Goal: Information Seeking & Learning: Learn about a topic

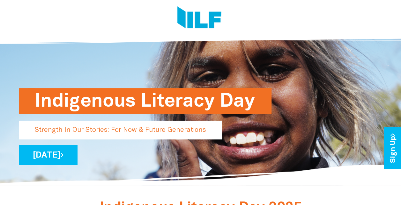
click at [375, 13] on div at bounding box center [198, 19] width 368 height 38
click at [79, 48] on div "Indigenous Literacy Day Strength In Our Stories: For Now & Future Generations W…" at bounding box center [200, 108] width 373 height 156
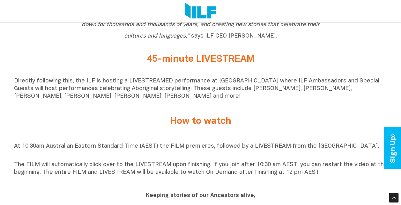
scroll to position [415, 0]
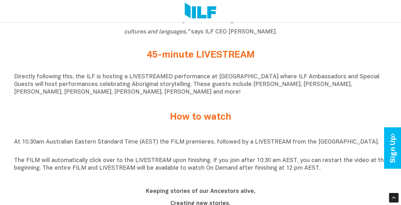
click at [75, 121] on div "How to watch" at bounding box center [200, 117] width 373 height 17
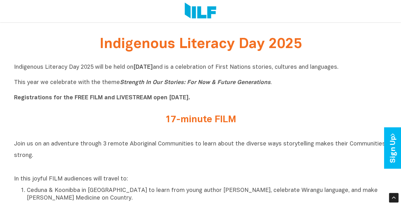
scroll to position [159, 0]
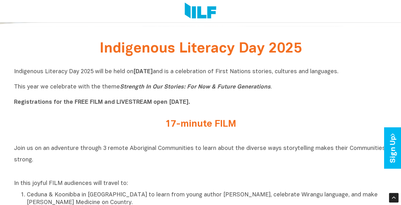
click at [125, 175] on h2 "Join us on an adventure through 3 remote Aboriginal Communities to learn about …" at bounding box center [200, 160] width 373 height 34
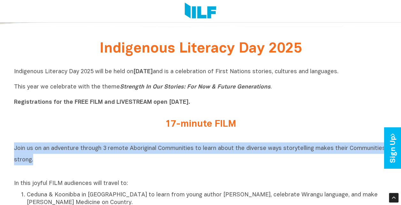
drag, startPoint x: 14, startPoint y: 143, endPoint x: 33, endPoint y: 162, distance: 27.3
click at [33, 162] on div "Join us on an adventure through 3 remote Aboriginal Communities to learn about …" at bounding box center [200, 195] width 373 height 115
drag, startPoint x: 33, startPoint y: 162, endPoint x: 26, endPoint y: 153, distance: 11.0
copy span "Join us on an adventure through 3 remote Aboriginal Communities to learn about …"
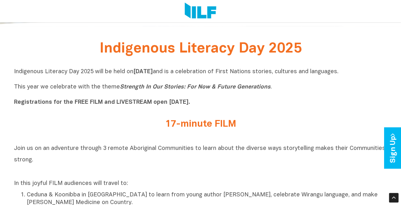
drag, startPoint x: 39, startPoint y: 129, endPoint x: 45, endPoint y: 126, distance: 6.8
click at [39, 129] on div "17-minute FILM" at bounding box center [200, 126] width 373 height 14
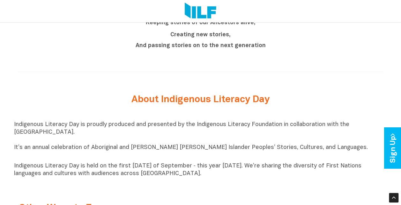
scroll to position [574, 0]
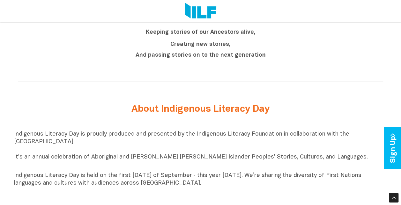
click at [47, 169] on p "Indigenous Literacy Day is proudly produced and presented by the Indigenous Lit…" at bounding box center [200, 149] width 373 height 38
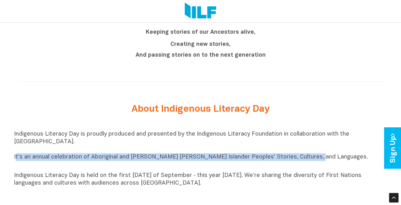
drag, startPoint x: 15, startPoint y: 163, endPoint x: 309, endPoint y: 161, distance: 294.7
click at [309, 161] on p "Indigenous Literacy Day is proudly produced and presented by the Indigenous Lit…" at bounding box center [200, 149] width 373 height 38
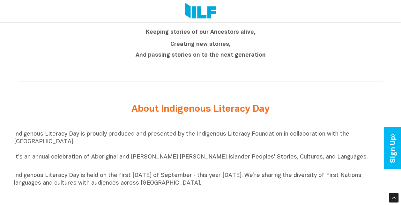
click at [40, 76] on div at bounding box center [200, 81] width 373 height 29
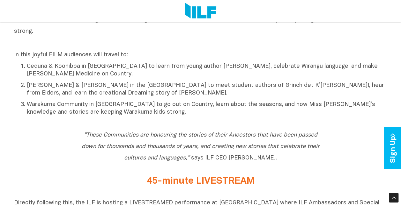
scroll to position [255, 0]
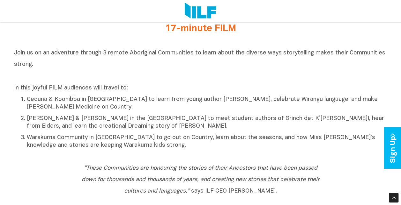
drag, startPoint x: 16, startPoint y: 53, endPoint x: 314, endPoint y: 64, distance: 298.1
click at [314, 64] on h2 "Join us on an adventure through 3 remote Aboriginal Communities to learn about …" at bounding box center [200, 64] width 373 height 34
copy span "oin us on an adventure through 3 remote Aboriginal Communities to learn about t…"
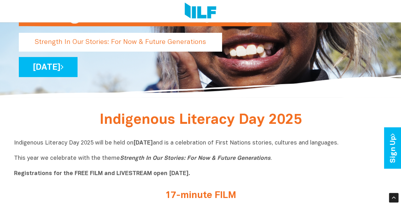
scroll to position [64, 0]
